Goal: Transaction & Acquisition: Subscribe to service/newsletter

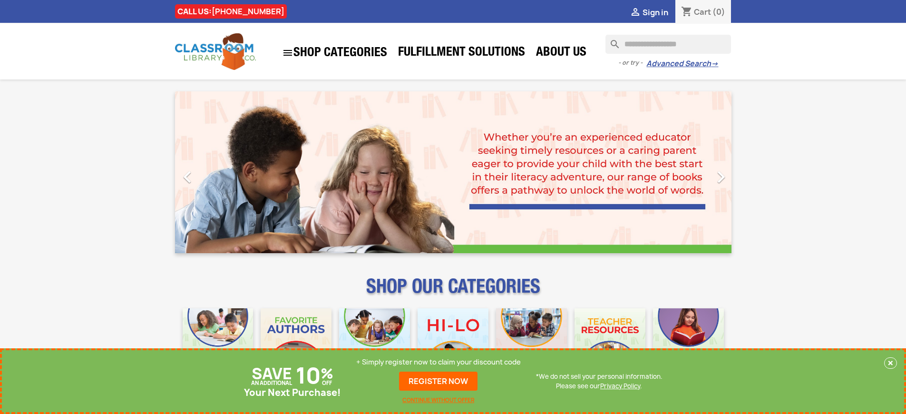
click at [439, 362] on p "+ Simply register now to claim your discount code" at bounding box center [438, 362] width 165 height 10
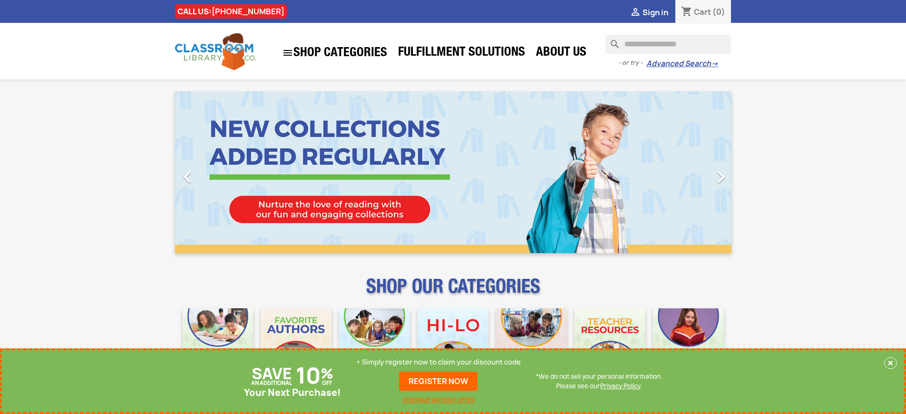
click at [439, 362] on p "+ Simply register now to claim your discount code" at bounding box center [438, 362] width 165 height 10
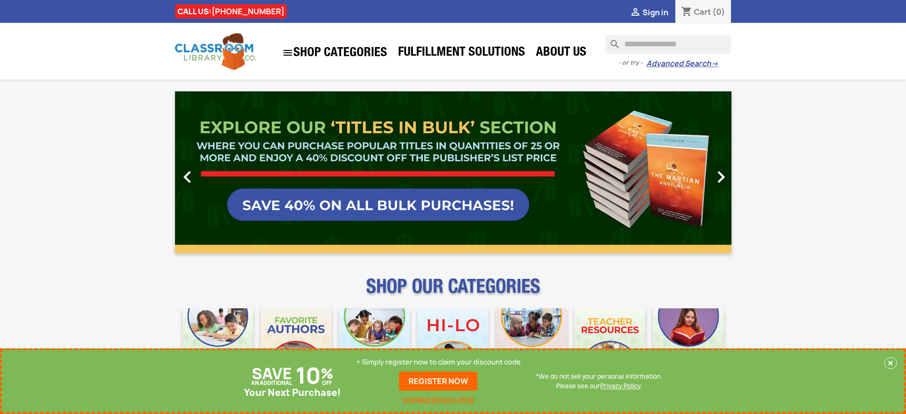
click at [439, 362] on p "+ Simply register now to claim your discount code" at bounding box center [438, 362] width 165 height 10
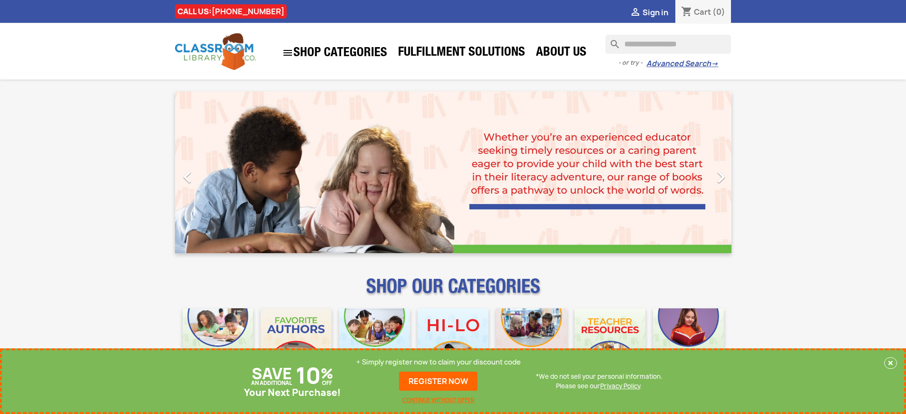
click at [439, 362] on p "+ Simply register now to claim your discount code" at bounding box center [438, 362] width 165 height 10
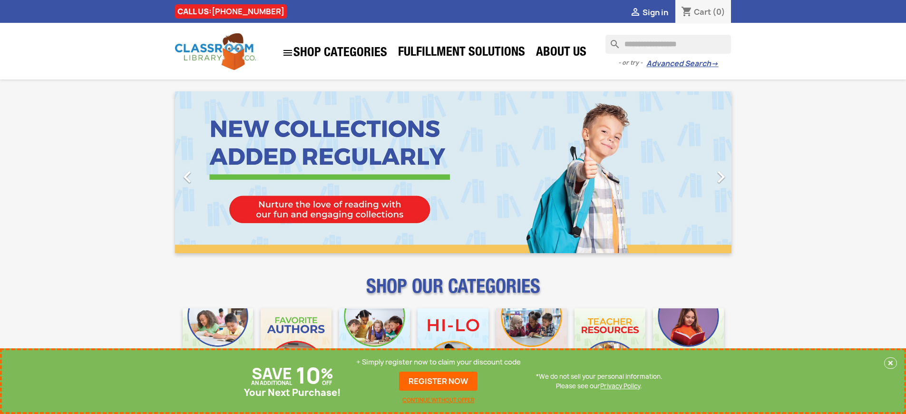
click at [439, 362] on p "+ Simply register now to claim your discount code" at bounding box center [438, 362] width 165 height 10
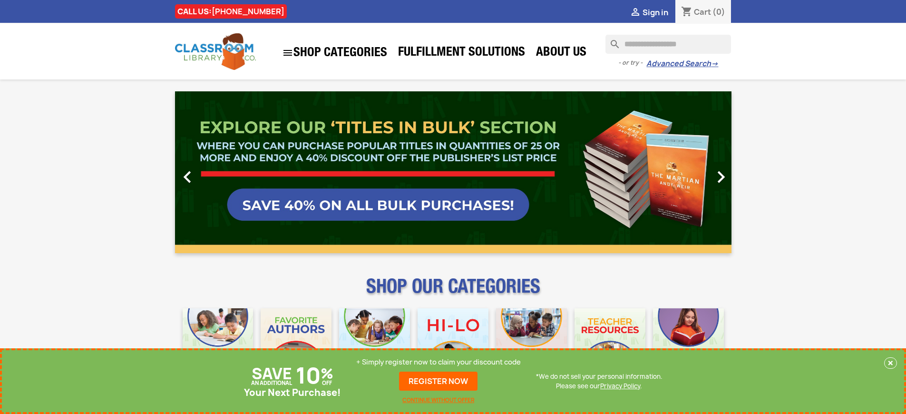
click at [439, 362] on p "+ Simply register now to claim your discount code" at bounding box center [438, 362] width 165 height 10
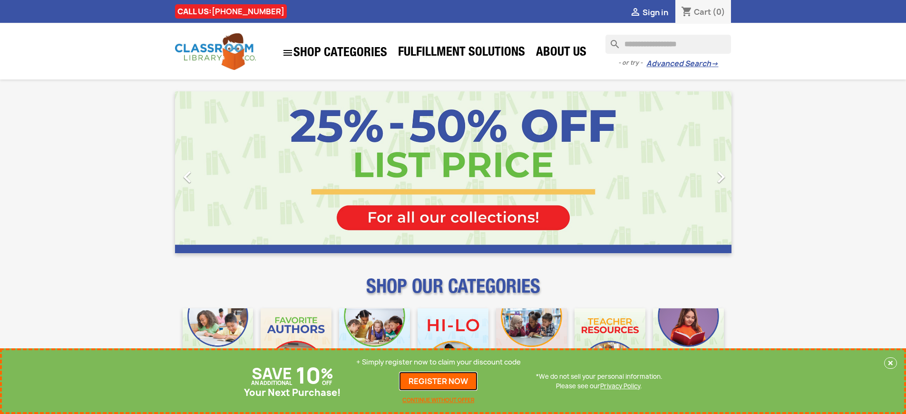
click at [439, 381] on link "REGISTER NOW" at bounding box center [438, 380] width 78 height 19
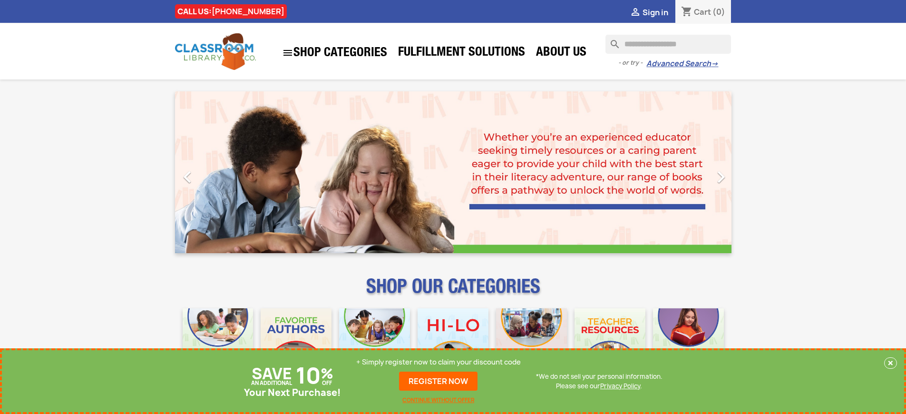
click at [439, 362] on p "+ Simply register now to claim your discount code" at bounding box center [438, 362] width 165 height 10
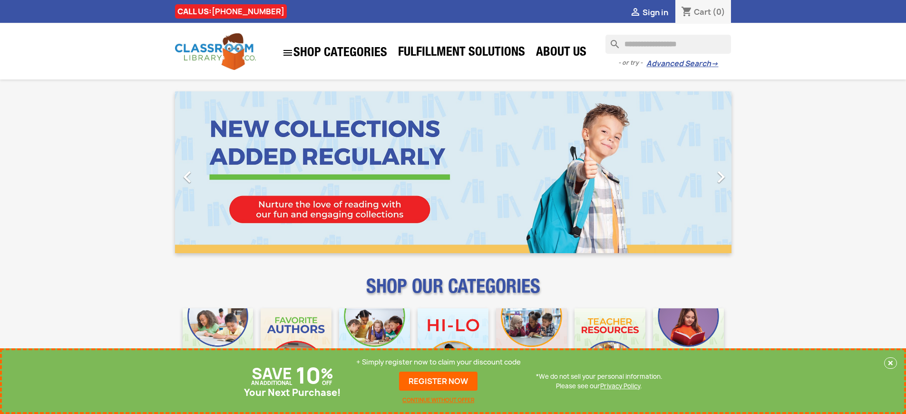
click at [439, 362] on p "+ Simply register now to claim your discount code" at bounding box center [438, 362] width 165 height 10
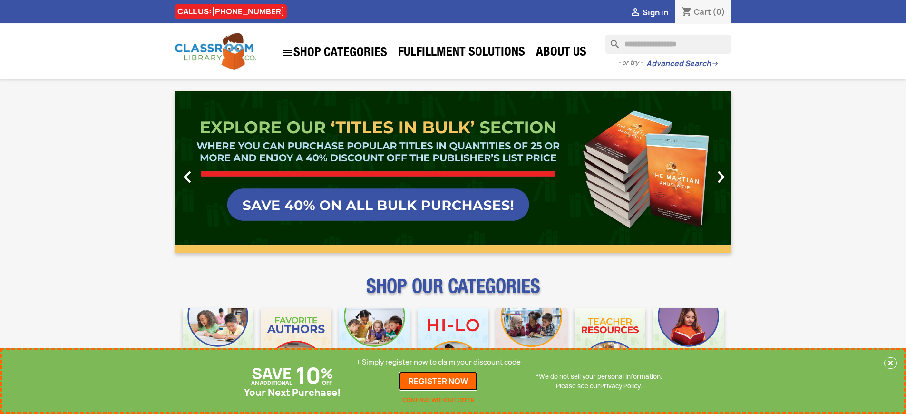
click at [439, 381] on link "REGISTER NOW" at bounding box center [438, 380] width 78 height 19
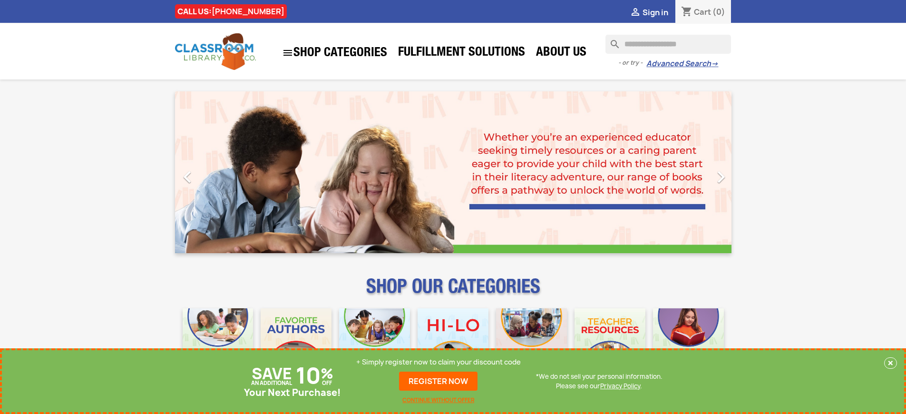
click at [439, 362] on p "+ Simply register now to claim your discount code" at bounding box center [438, 362] width 165 height 10
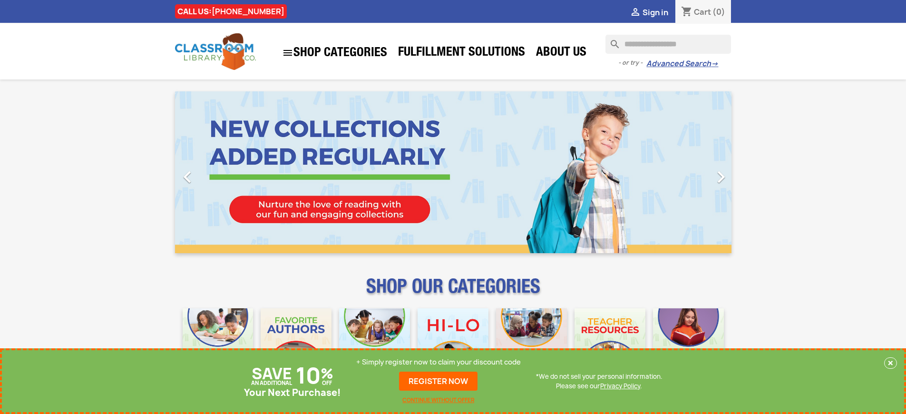
click at [439, 362] on p "+ Simply register now to claim your discount code" at bounding box center [438, 362] width 165 height 10
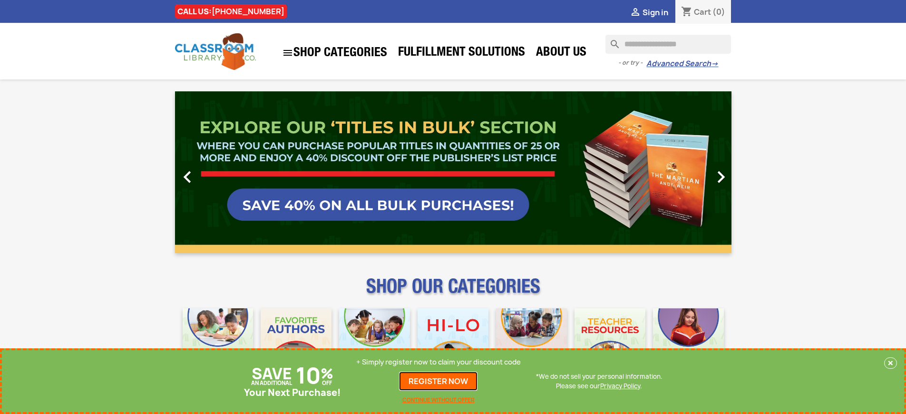
click at [439, 381] on link "REGISTER NOW" at bounding box center [438, 380] width 78 height 19
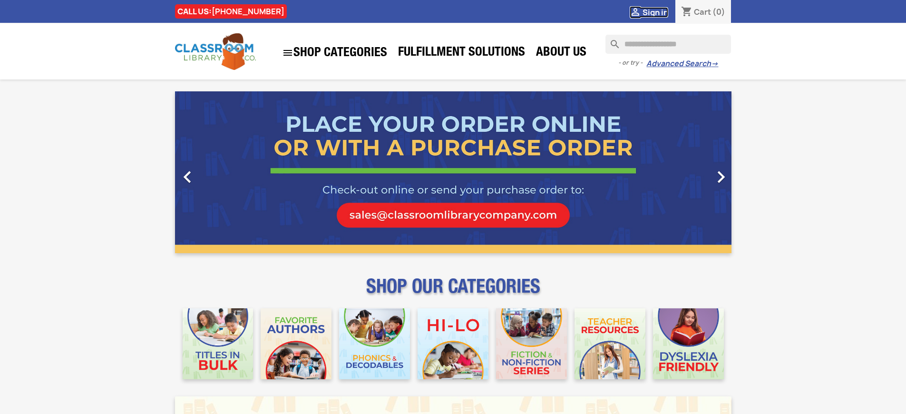
click at [655, 12] on span "Sign in" at bounding box center [656, 12] width 26 height 10
